Goal: Task Accomplishment & Management: Manage account settings

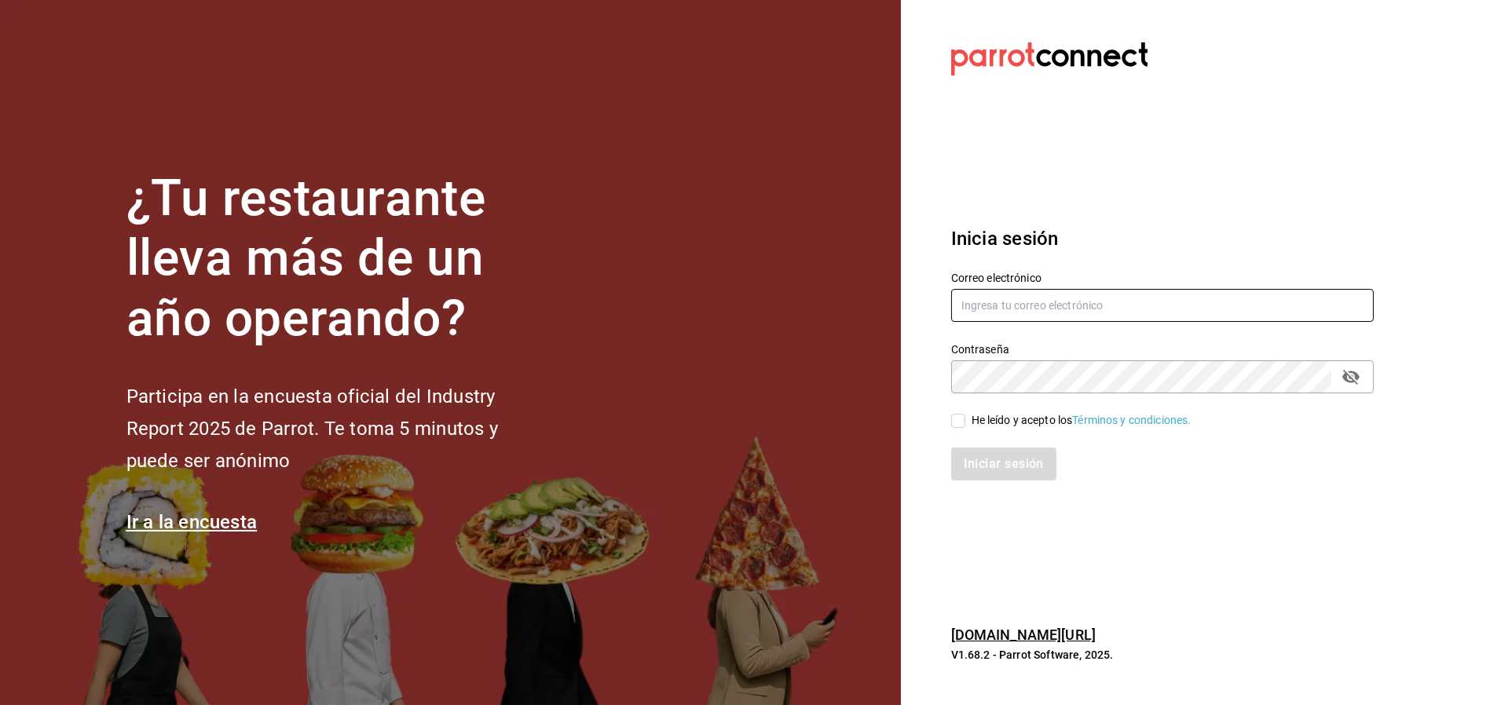
type input "quesavillas@cun.com"
click at [975, 417] on div "He leído y acepto los Términos y condiciones." at bounding box center [1081, 420] width 220 height 16
click at [965, 417] on input "He leído y acepto los Términos y condiciones." at bounding box center [958, 421] width 14 height 14
checkbox input "true"
click at [1000, 474] on button "Iniciar sesión" at bounding box center [1004, 464] width 107 height 33
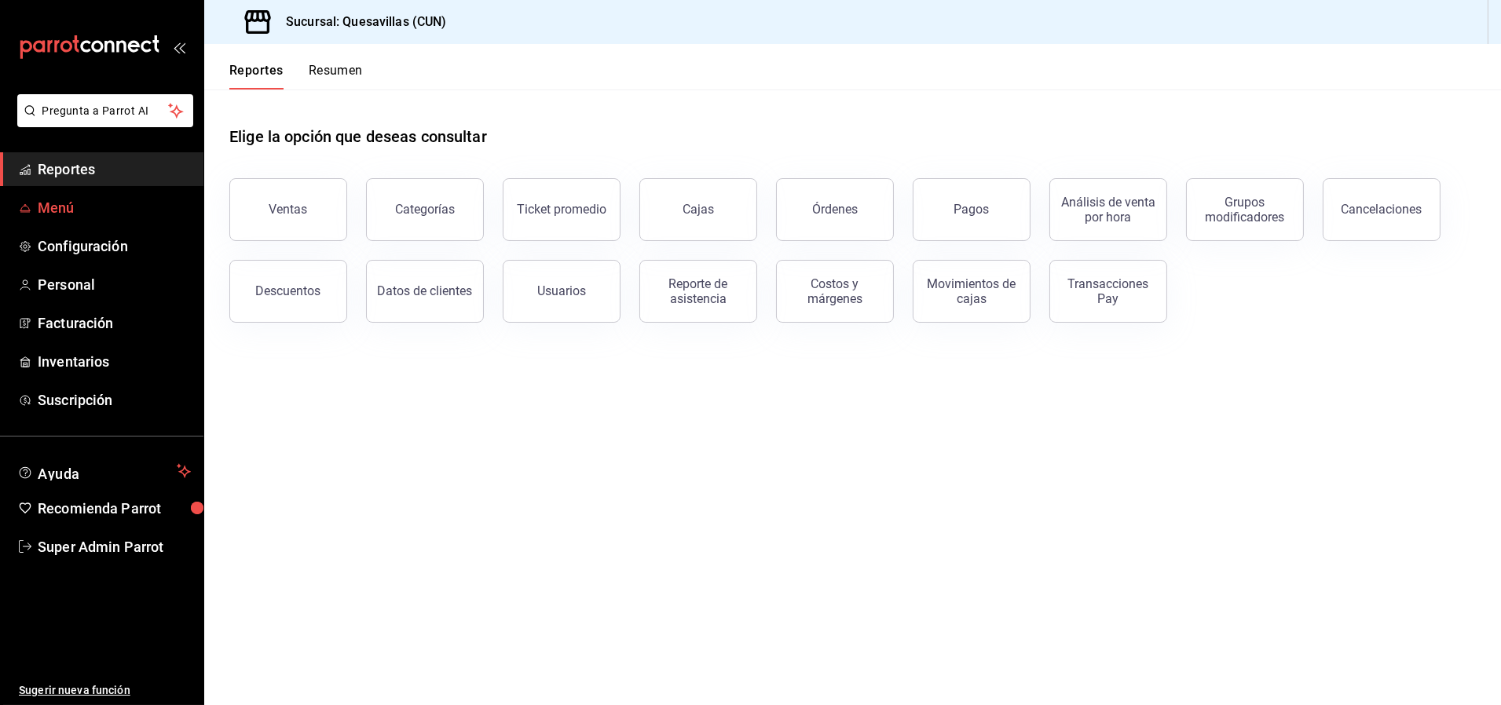
click at [96, 212] on span "Menú" at bounding box center [114, 207] width 153 height 21
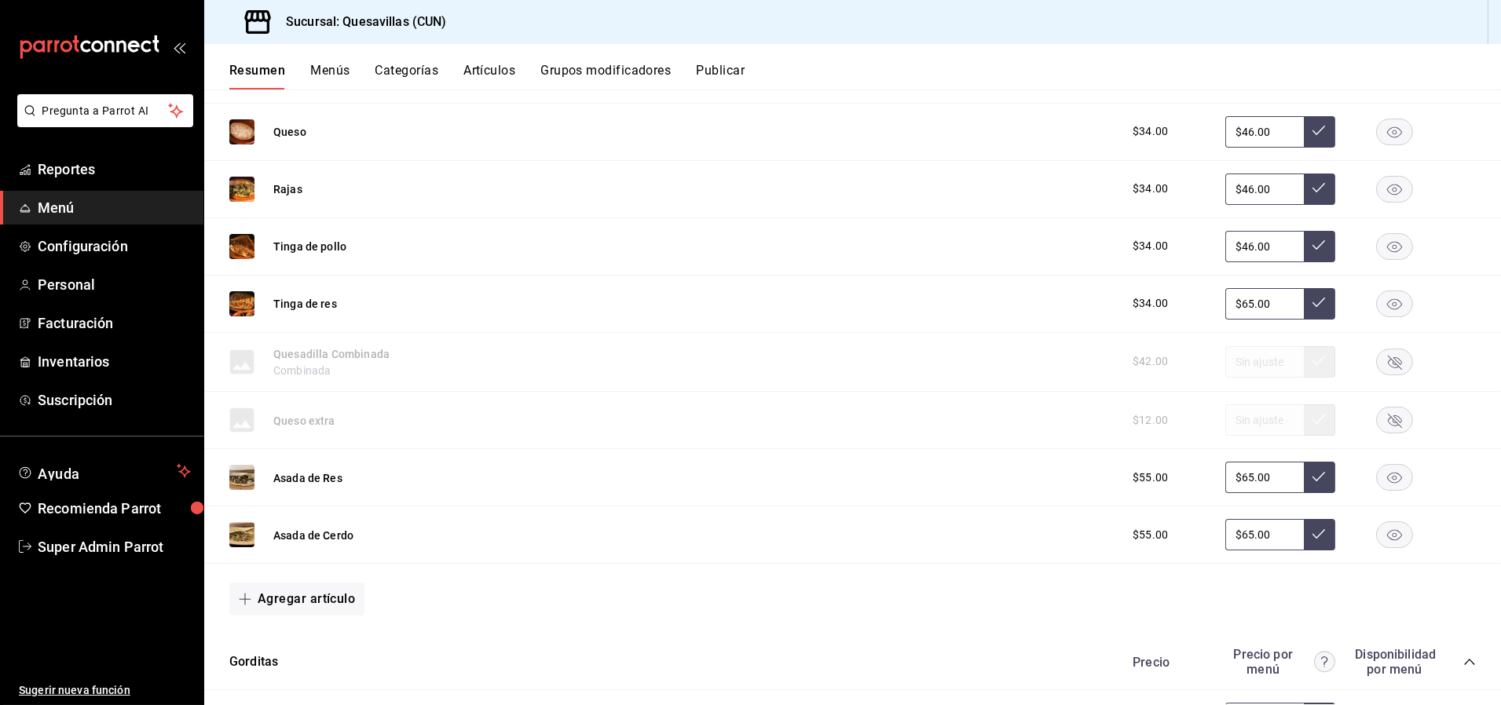
scroll to position [872, 0]
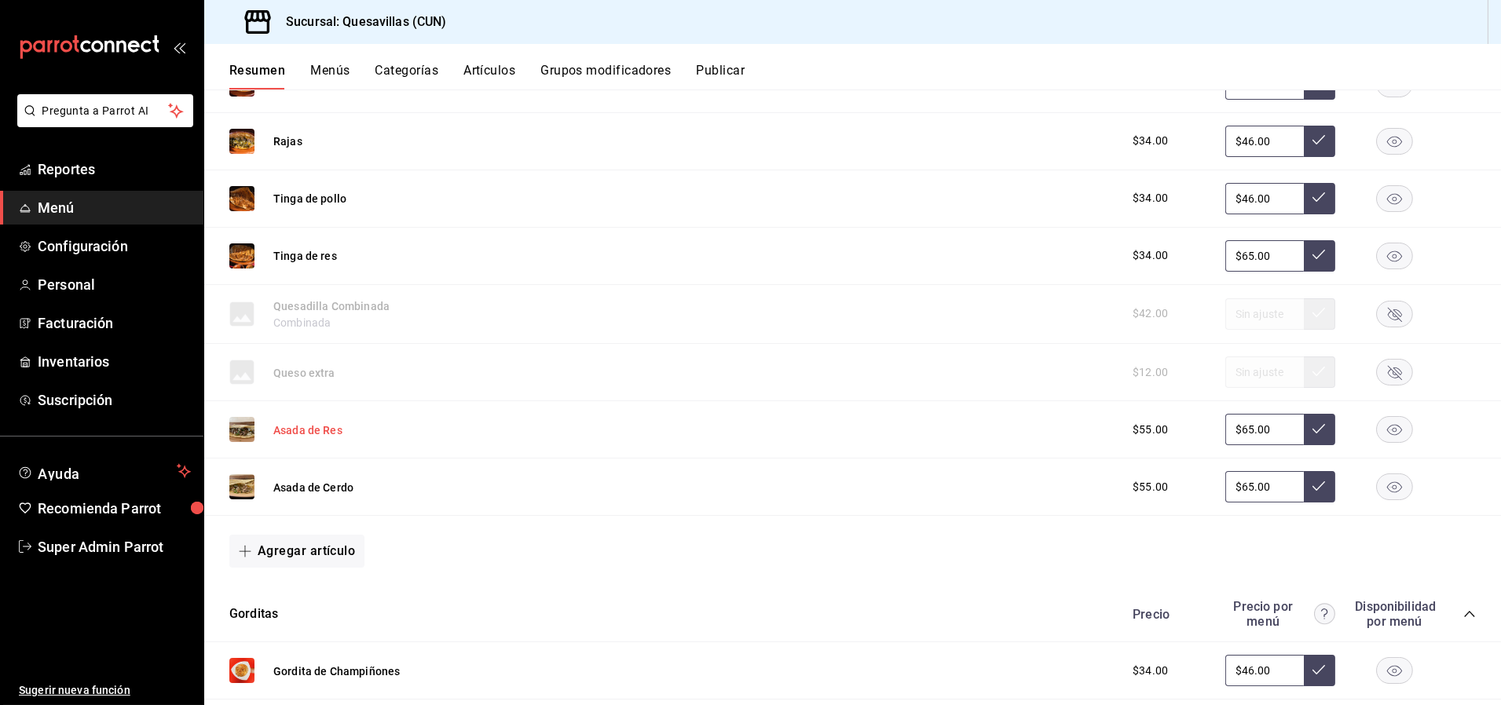
click at [301, 429] on button "Asada de Res" at bounding box center [307, 430] width 69 height 16
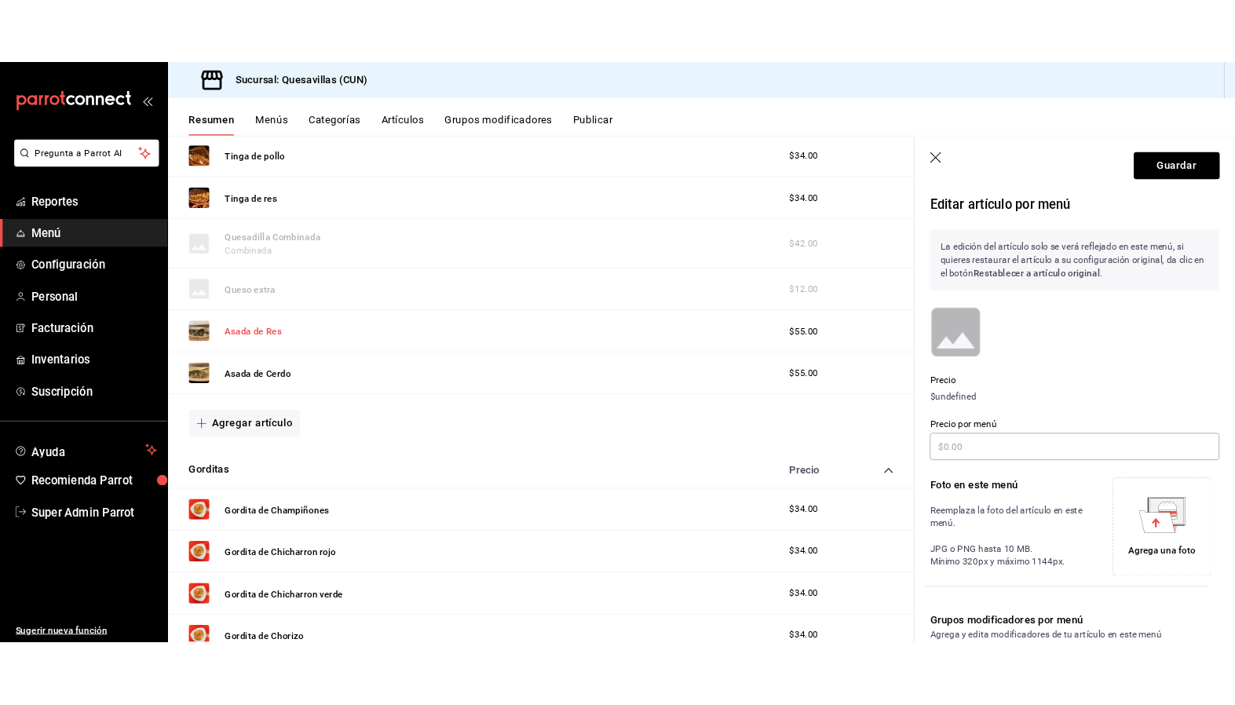
scroll to position [799, 0]
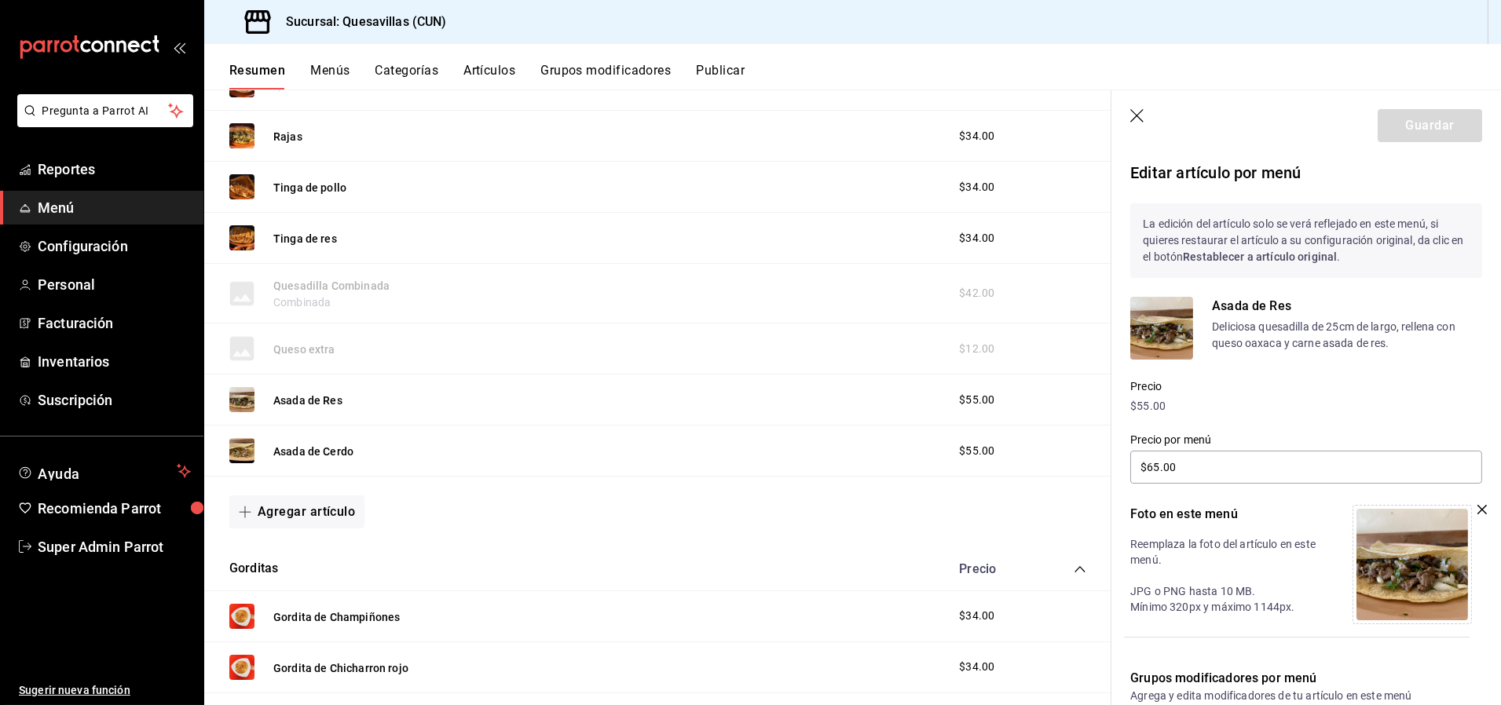
click at [1152, 331] on img at bounding box center [1161, 328] width 63 height 63
click at [1421, 561] on img at bounding box center [1412, 565] width 112 height 112
click at [303, 453] on button "Asada de Cerdo" at bounding box center [313, 452] width 80 height 16
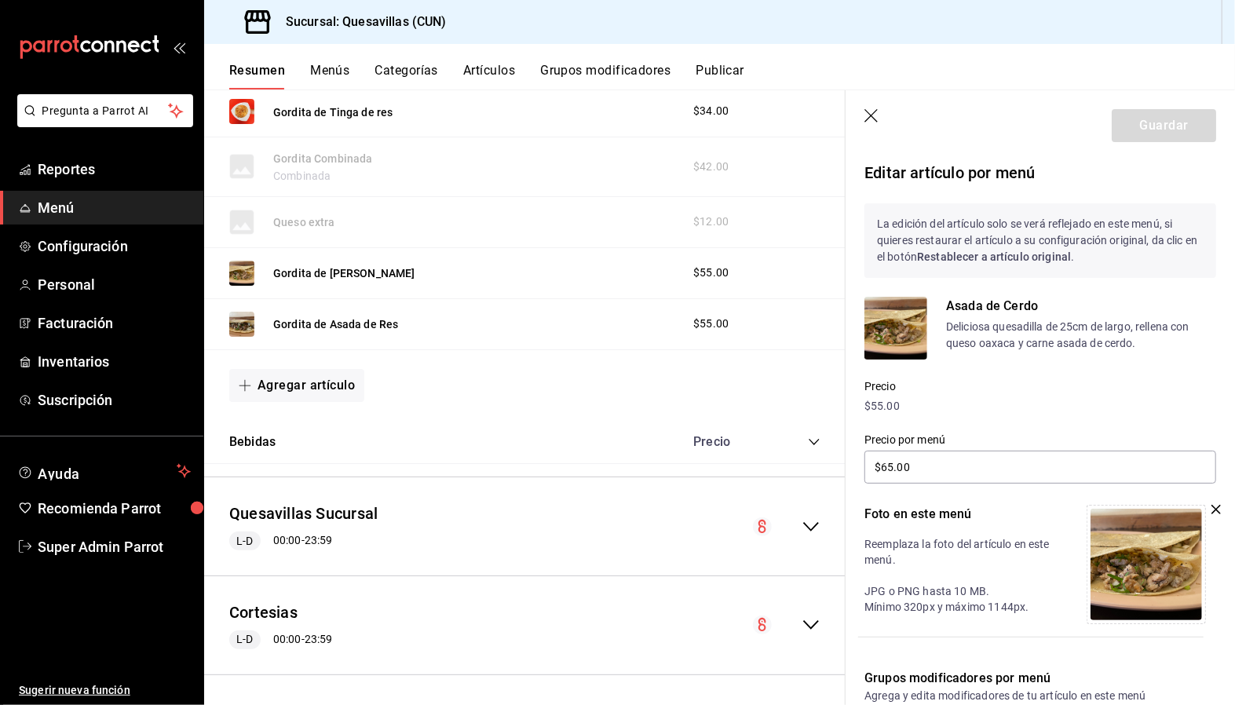
scroll to position [1936, 0]
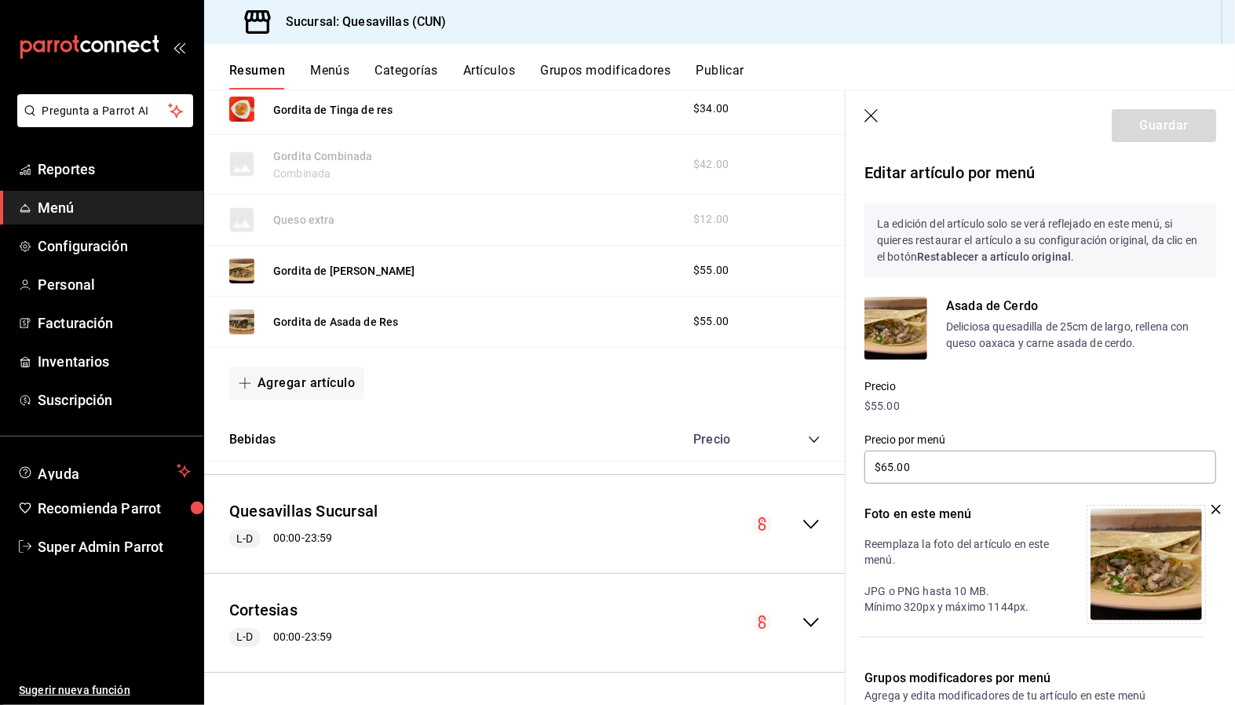
click at [647, 453] on div "Bebidas Precio" at bounding box center [525, 441] width 642 height 44
click at [793, 440] on div "Precio" at bounding box center [749, 439] width 143 height 15
click at [808, 440] on icon "collapse-category-row" at bounding box center [814, 439] width 13 height 13
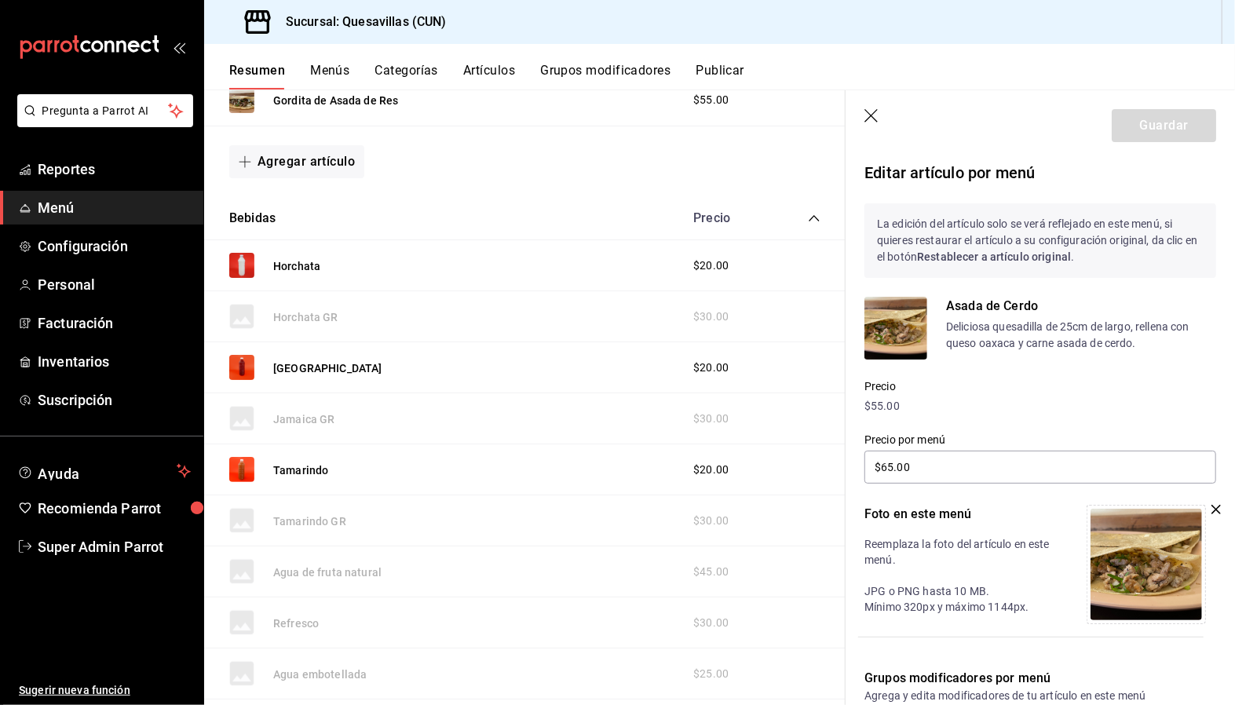
scroll to position [2197, 0]
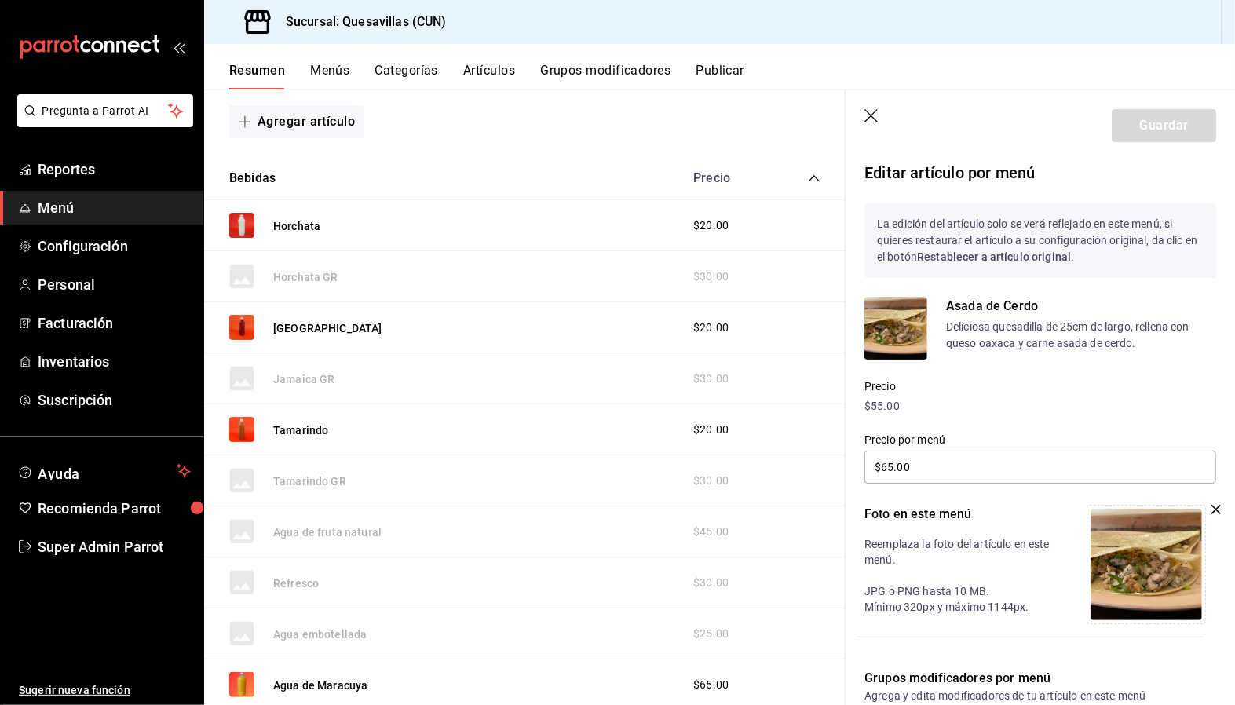
click at [248, 232] on img at bounding box center [241, 225] width 25 height 25
click at [312, 225] on button "Horchata" at bounding box center [296, 226] width 47 height 16
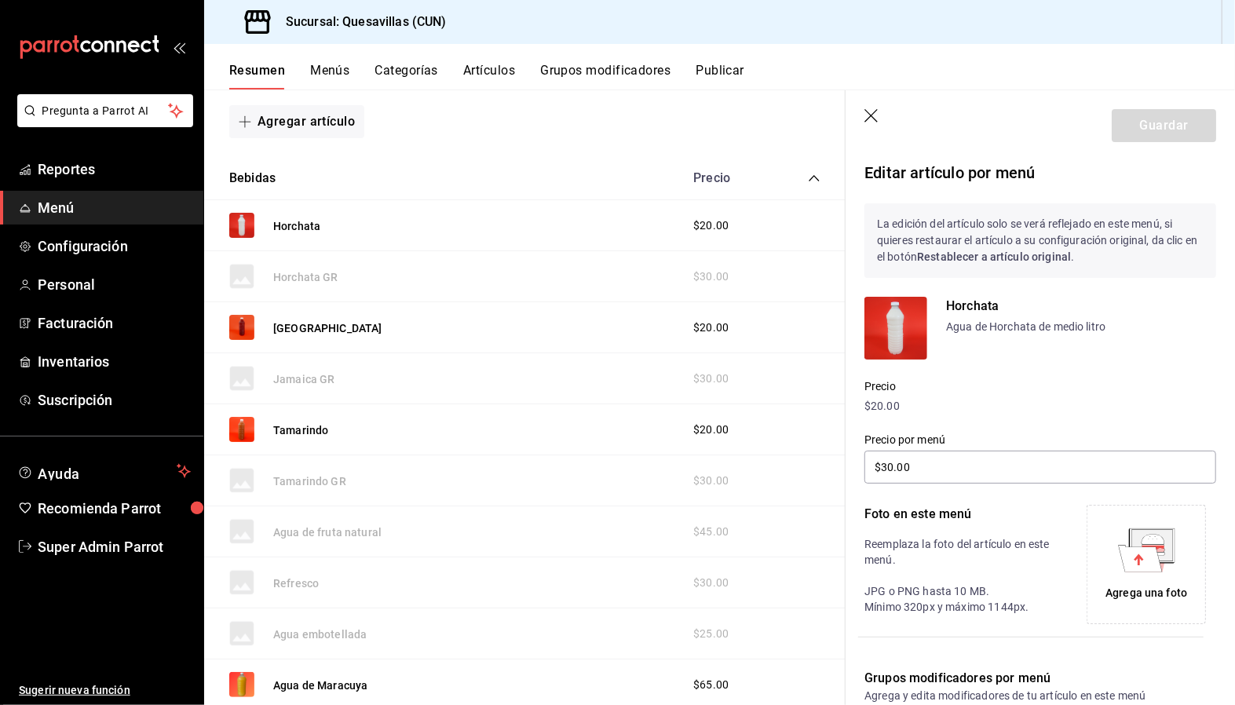
click at [728, 340] on div "Jamaica $20.00" at bounding box center [525, 327] width 642 height 51
